Goal: Task Accomplishment & Management: Manage account settings

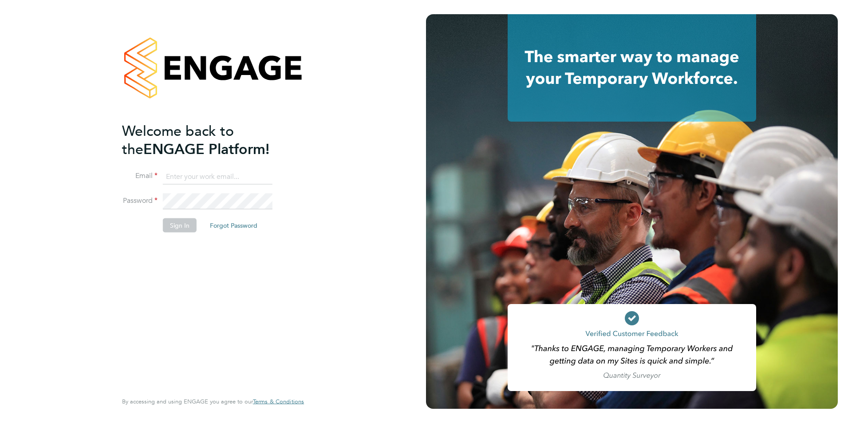
type input "[PERSON_NAME][EMAIL_ADDRESS][PERSON_NAME][DOMAIN_NAME]"
click at [180, 220] on button "Sign In" at bounding box center [180, 225] width 34 height 14
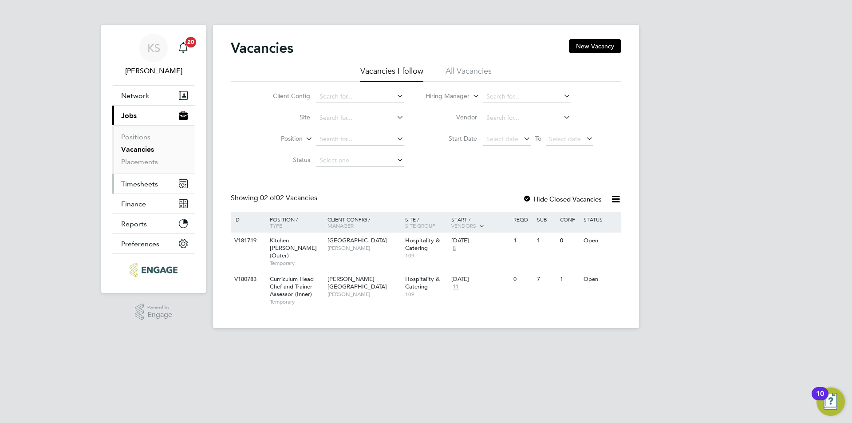
click at [156, 182] on span "Timesheets" at bounding box center [139, 184] width 37 height 8
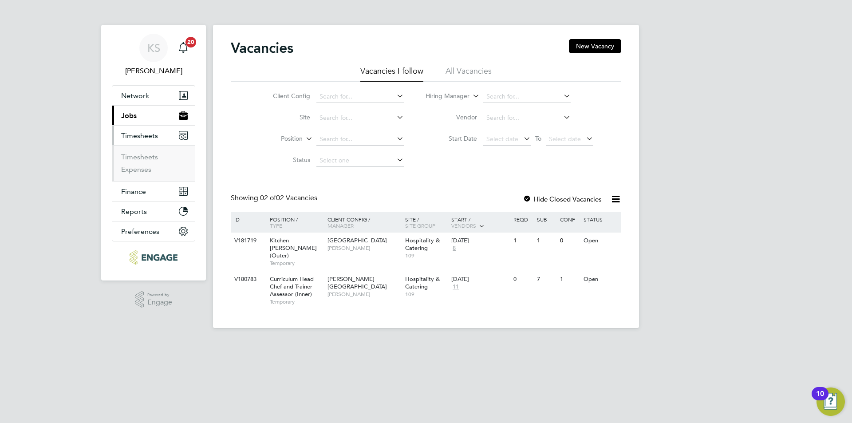
click at [152, 166] on li "Expenses" at bounding box center [154, 169] width 67 height 9
click at [151, 158] on link "Timesheets" at bounding box center [139, 157] width 37 height 8
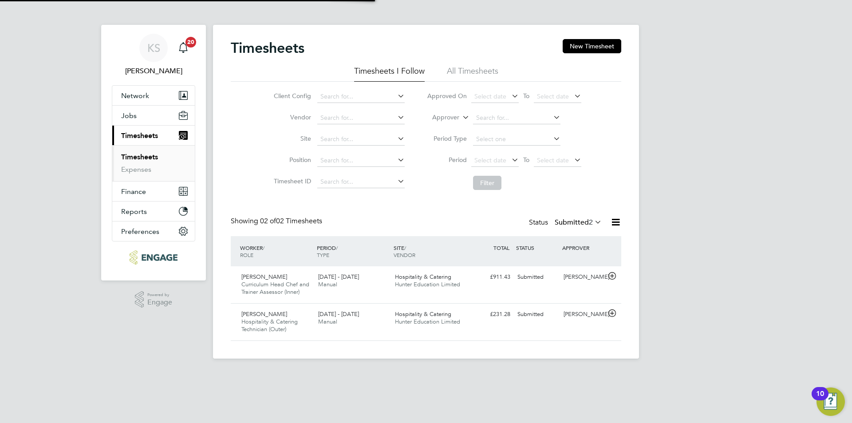
scroll to position [23, 77]
click at [339, 279] on span "22 - 28 Sep 2025" at bounding box center [338, 277] width 41 height 8
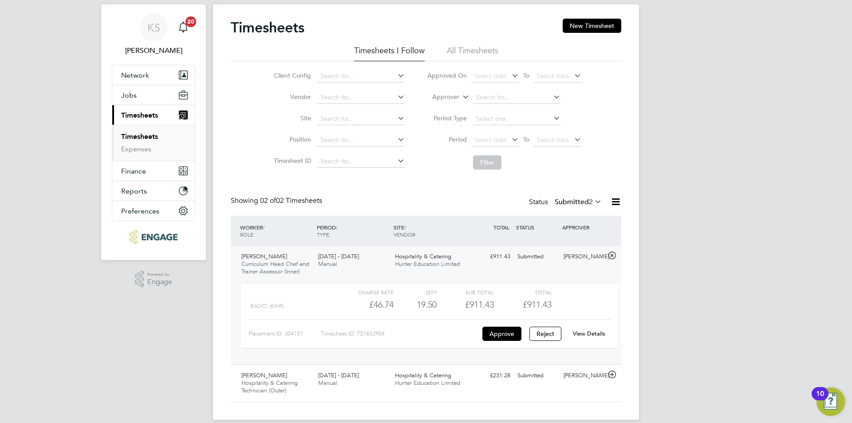
scroll to position [32, 0]
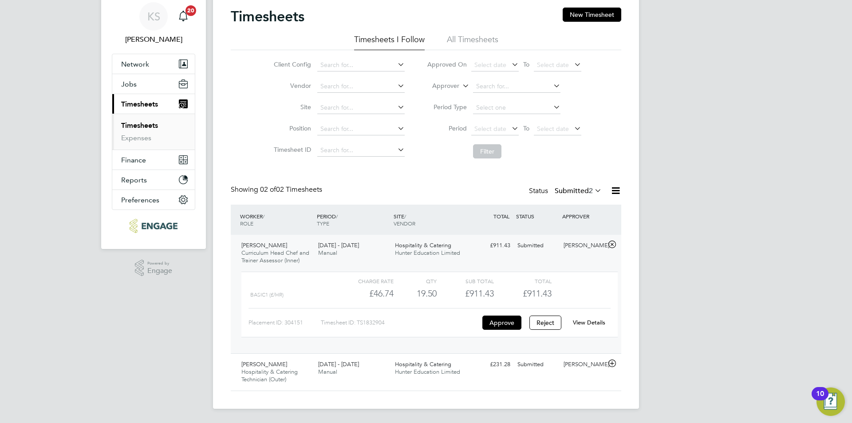
click at [587, 322] on link "View Details" at bounding box center [589, 323] width 32 height 8
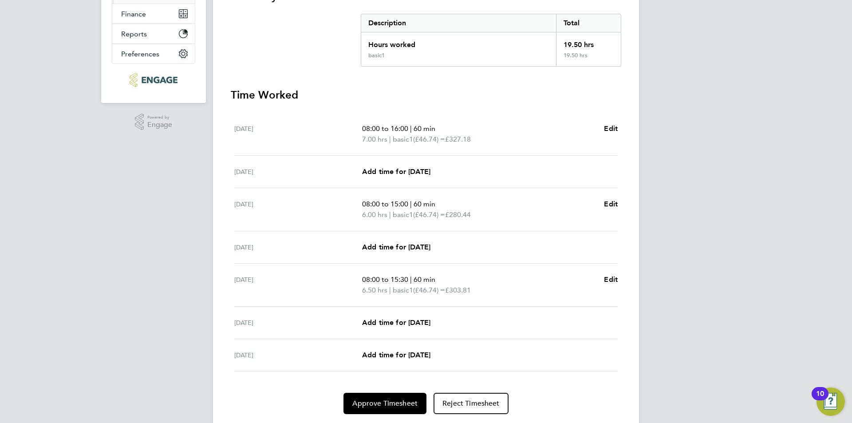
scroll to position [204, 0]
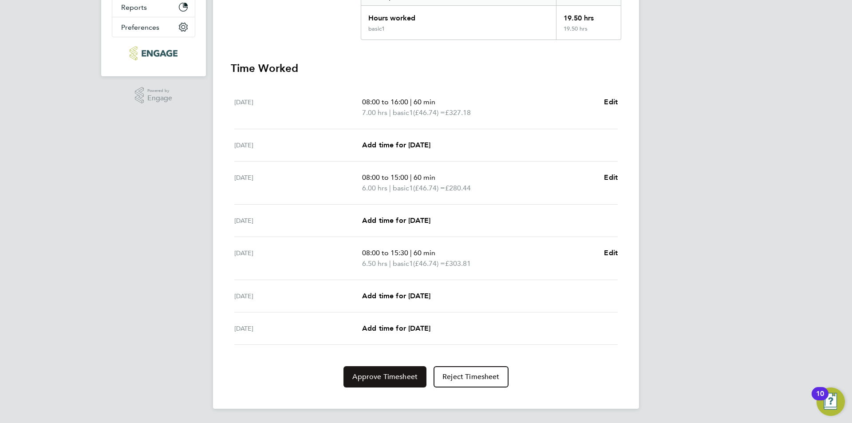
click at [399, 378] on span "Approve Timesheet" at bounding box center [385, 377] width 65 height 9
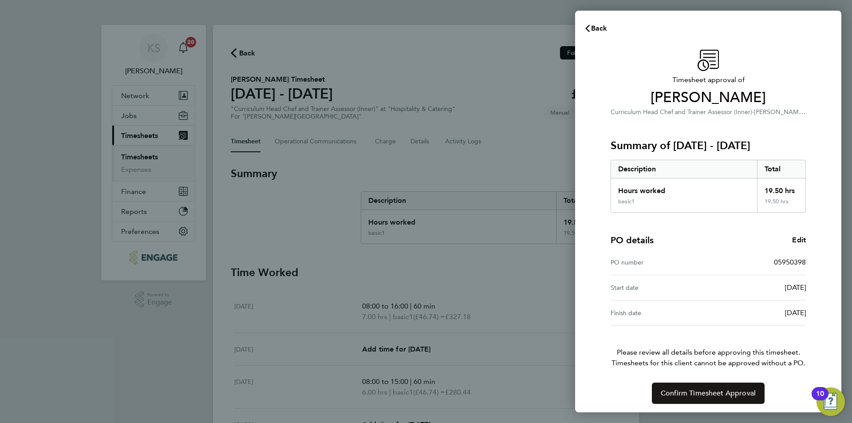
click at [671, 388] on button "Confirm Timesheet Approval" at bounding box center [708, 393] width 113 height 21
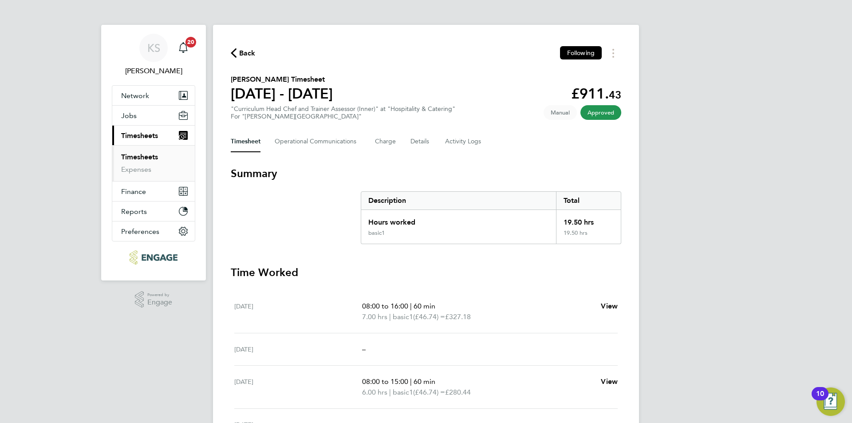
click at [236, 52] on icon "button" at bounding box center [234, 52] width 6 height 9
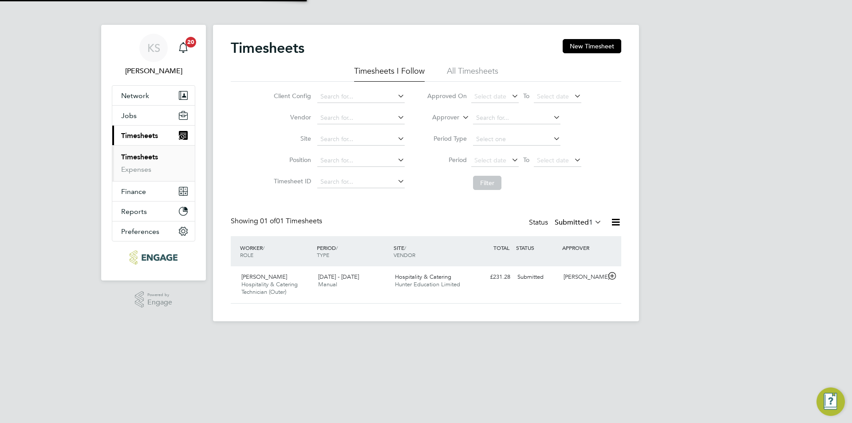
scroll to position [23, 77]
click at [406, 281] on span "Hunter Education Limited" at bounding box center [427, 285] width 65 height 8
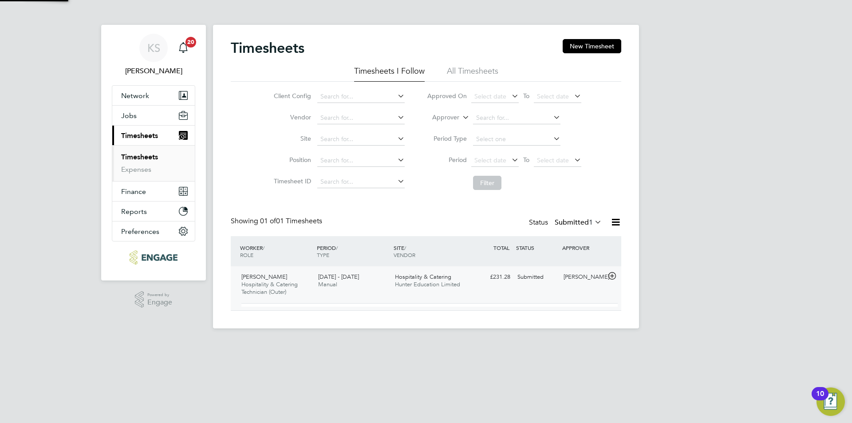
scroll to position [15, 87]
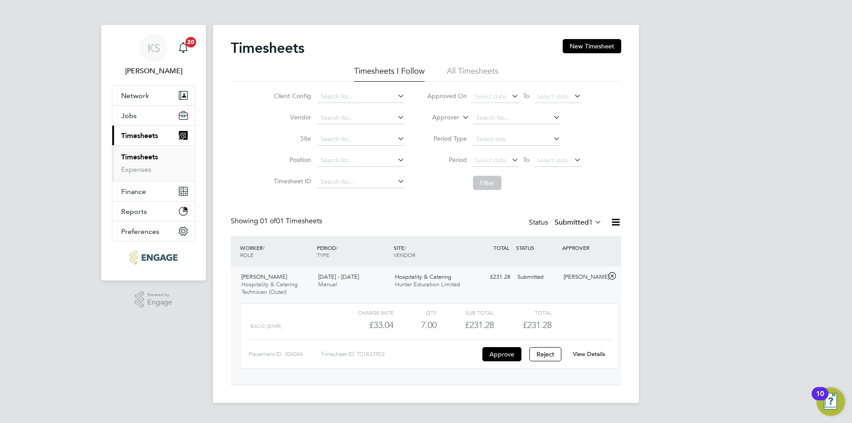
click at [585, 355] on link "View Details" at bounding box center [589, 354] width 32 height 8
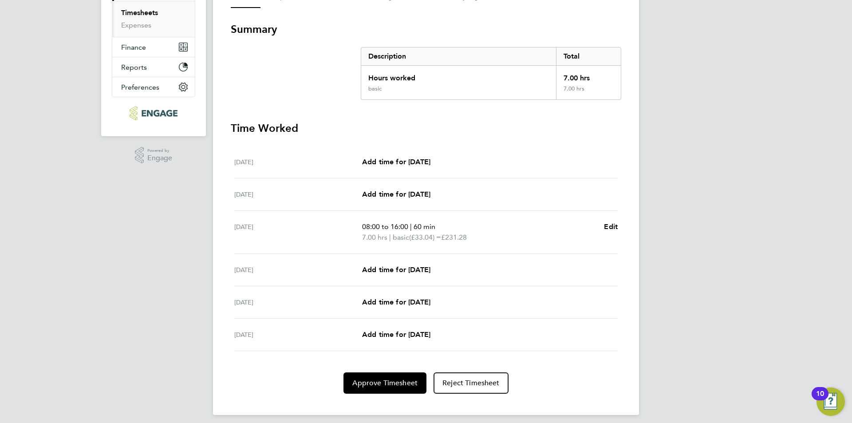
scroll to position [151, 0]
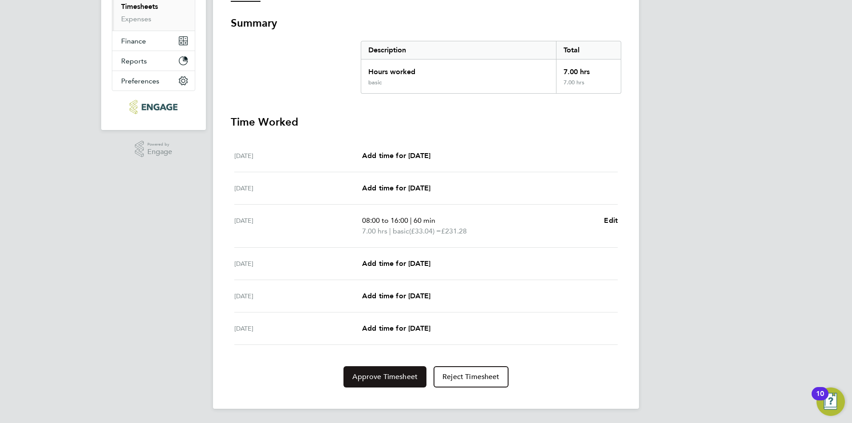
click at [398, 373] on span "Approve Timesheet" at bounding box center [385, 377] width 65 height 9
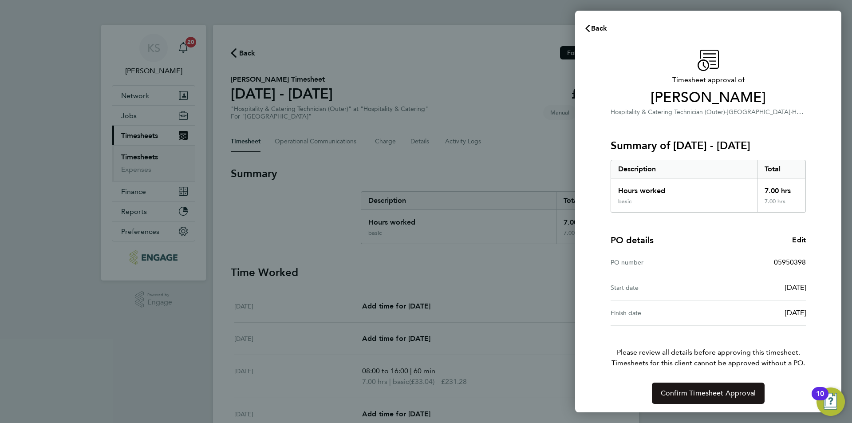
click at [676, 390] on span "Confirm Timesheet Approval" at bounding box center [708, 393] width 95 height 9
